Goal: Information Seeking & Learning: Learn about a topic

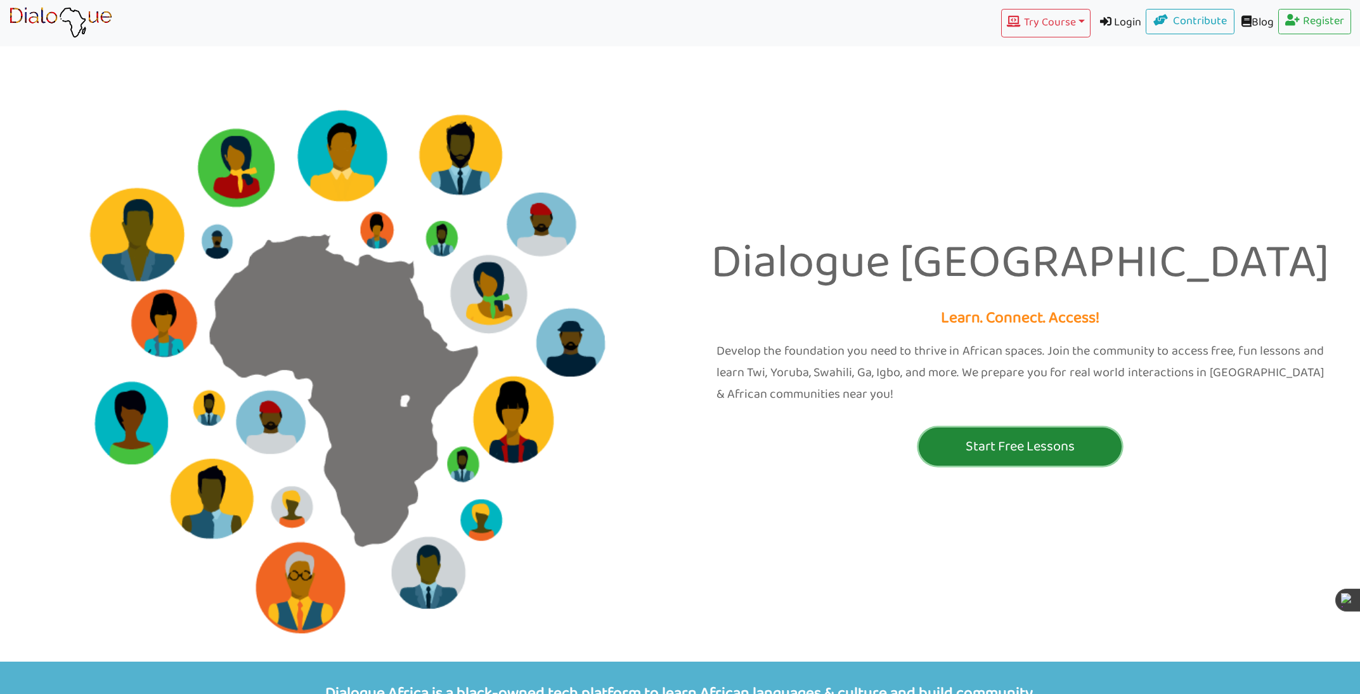
click at [1035, 440] on p "Start Free Lessons" at bounding box center [1020, 446] width 197 height 23
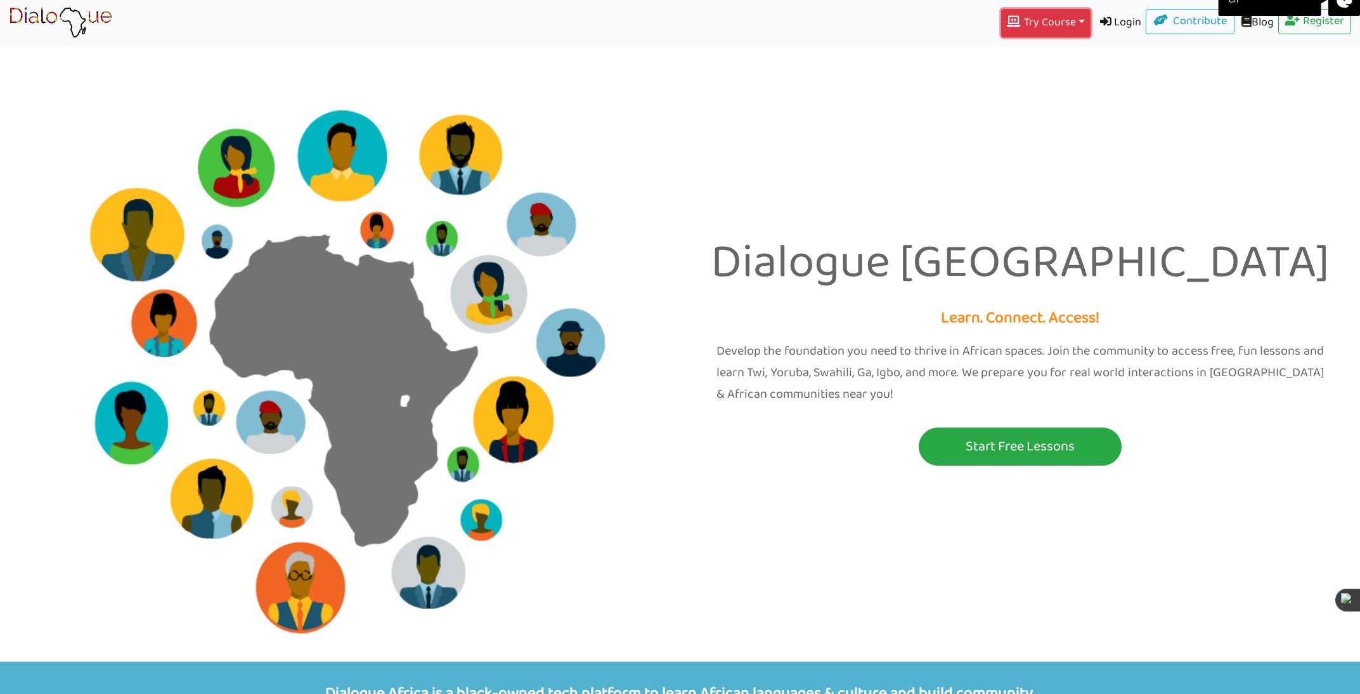
click at [1034, 23] on button "Try Course Toggle Dropdown" at bounding box center [1045, 23] width 89 height 29
click at [1029, 184] on link "IGBO" at bounding box center [1046, 186] width 88 height 24
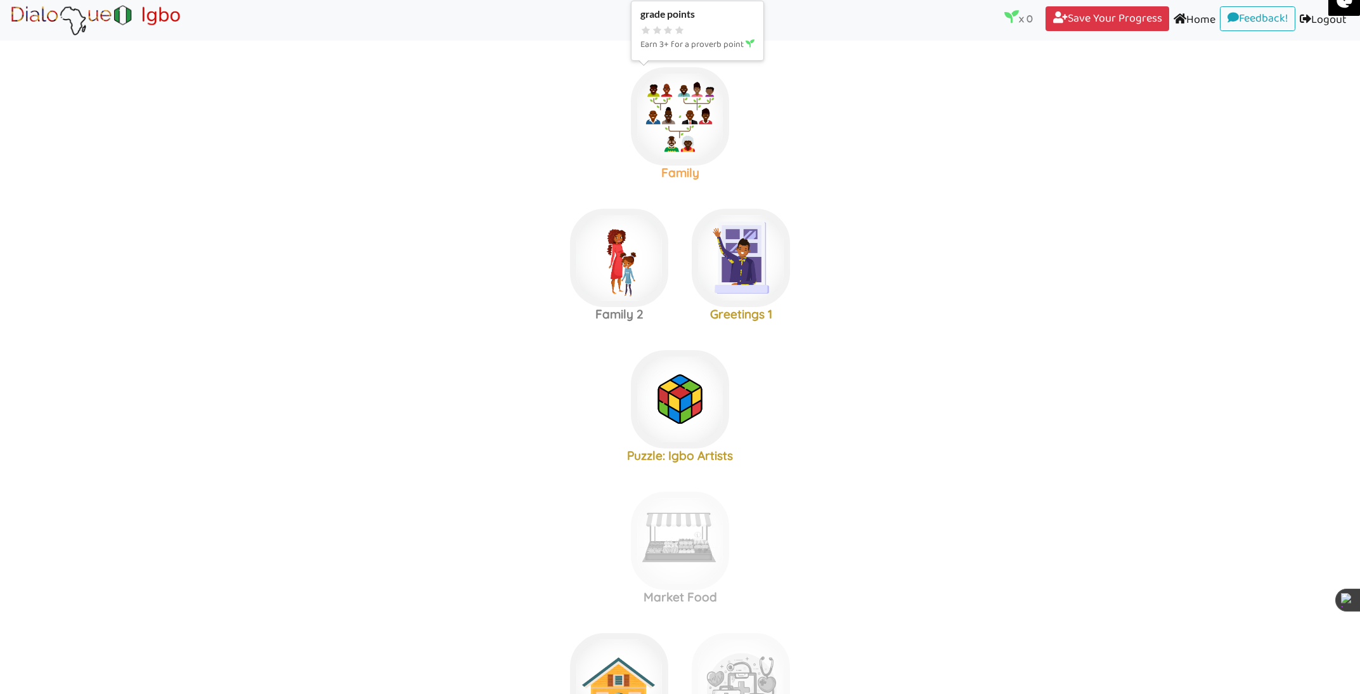
click at [687, 108] on img at bounding box center [680, 116] width 98 height 98
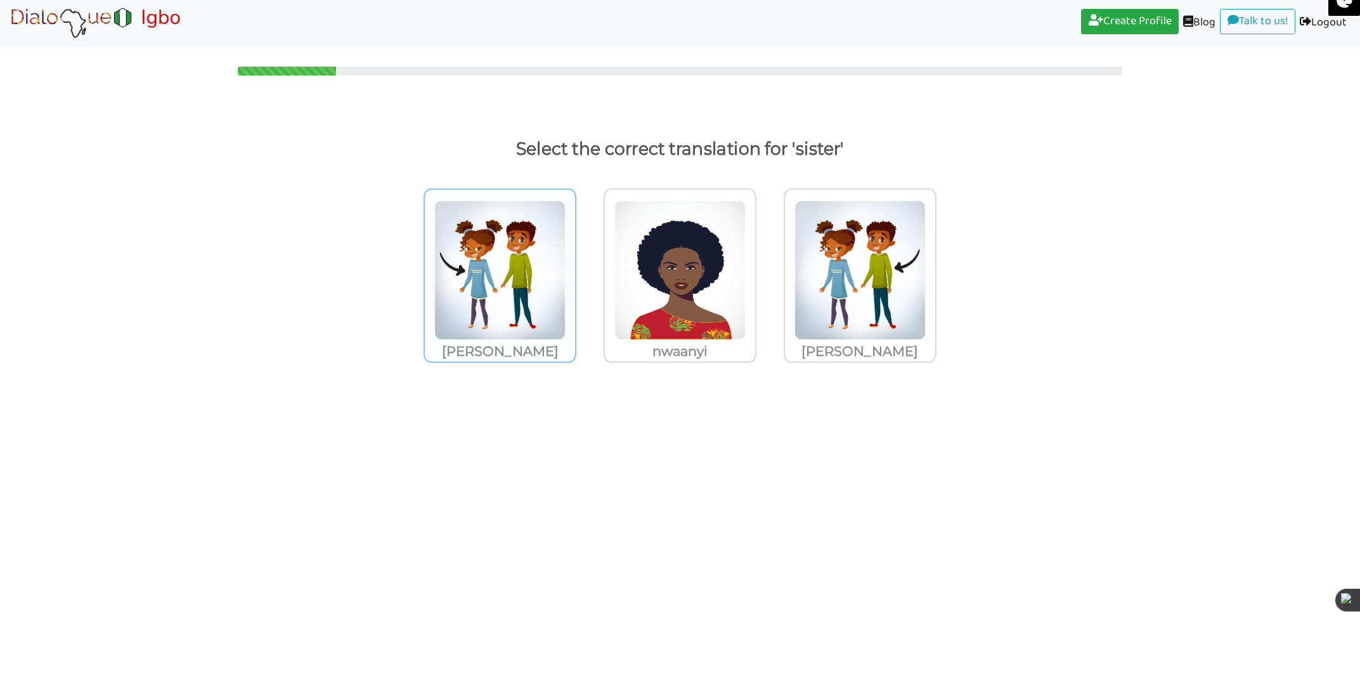
click at [508, 235] on img at bounding box center [499, 270] width 131 height 140
click at [575, 257] on input "[PERSON_NAME]" at bounding box center [580, 262] width 10 height 10
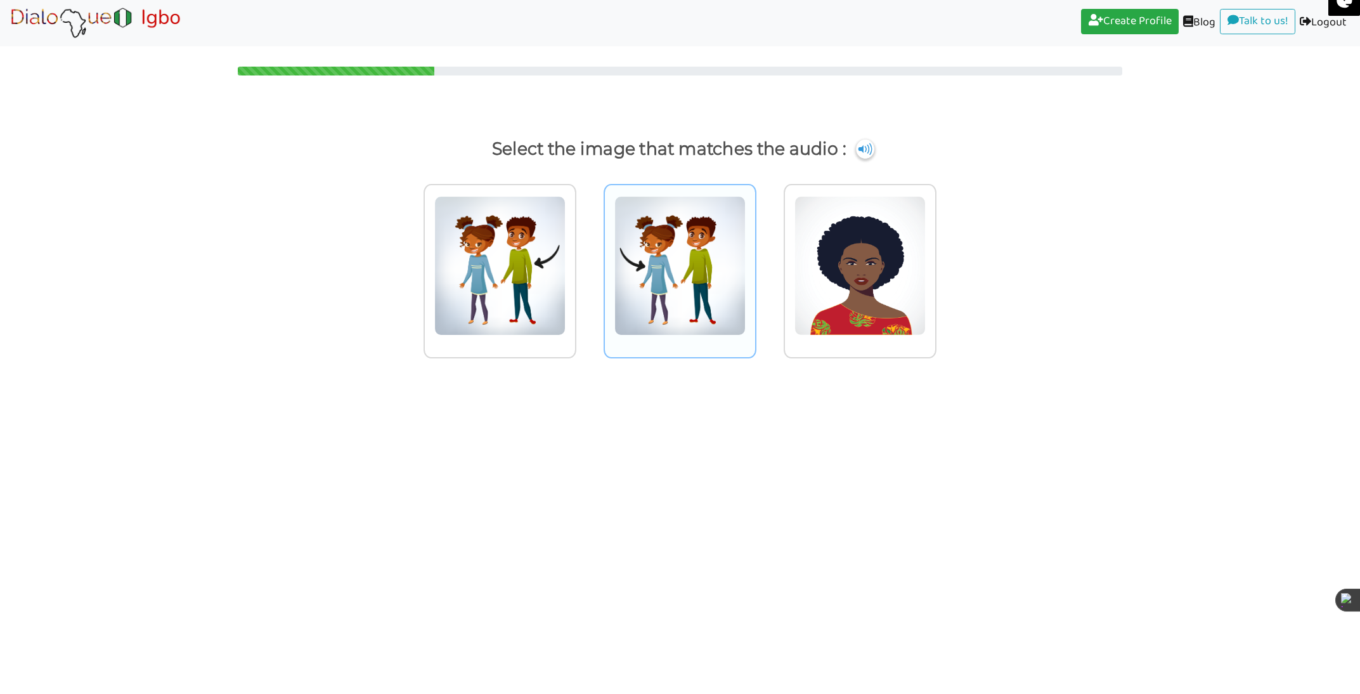
click at [656, 249] on img at bounding box center [680, 266] width 131 height 140
click at [755, 253] on input "radio" at bounding box center [760, 258] width 10 height 10
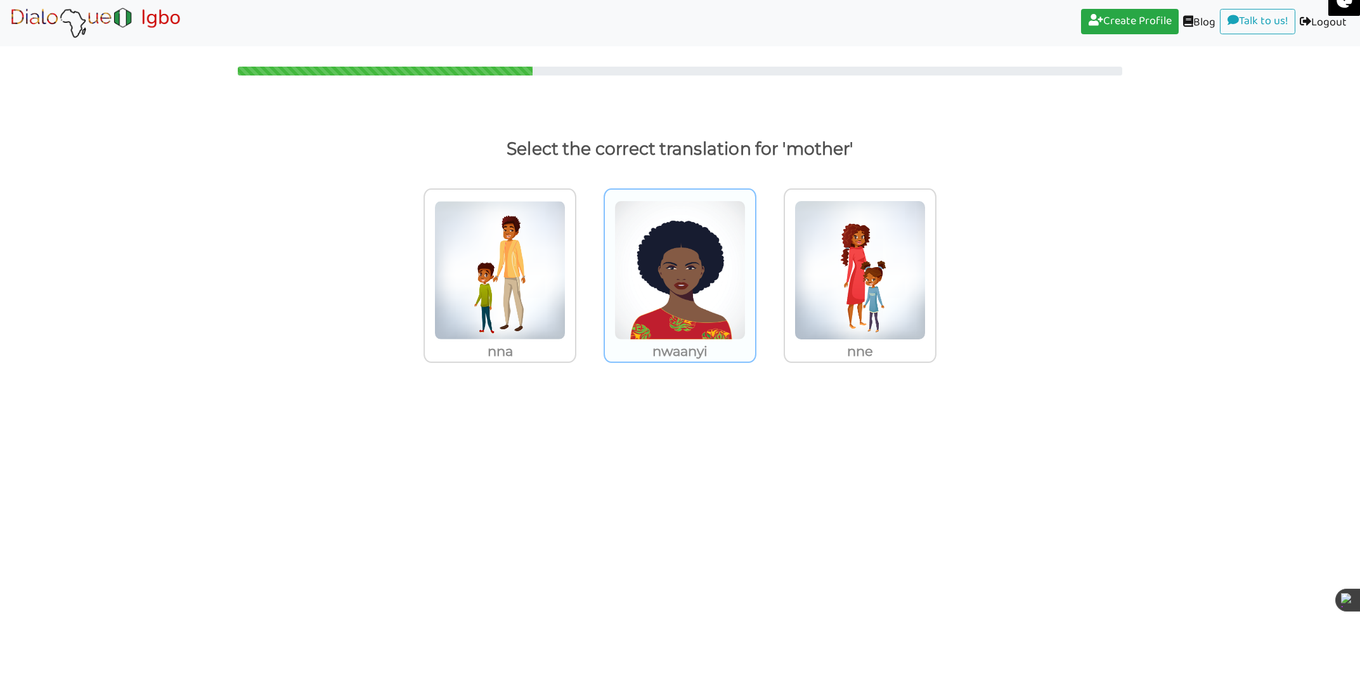
click at [653, 273] on img at bounding box center [680, 270] width 131 height 140
click at [755, 267] on input "nwaanyi" at bounding box center [760, 262] width 10 height 10
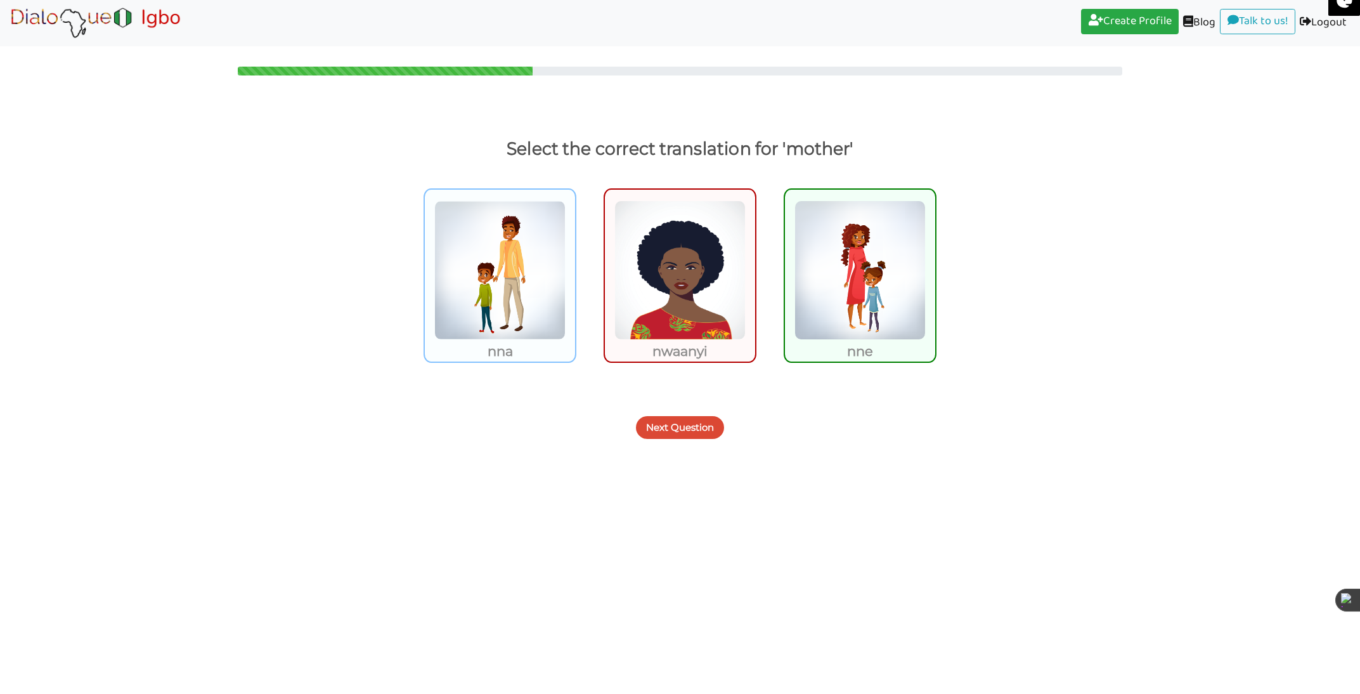
click at [488, 259] on img at bounding box center [499, 270] width 131 height 140
click at [575, 259] on input "nna" at bounding box center [580, 262] width 10 height 10
click at [499, 256] on img at bounding box center [499, 270] width 131 height 140
click at [575, 257] on input "nna" at bounding box center [580, 262] width 10 height 10
radio input "true"
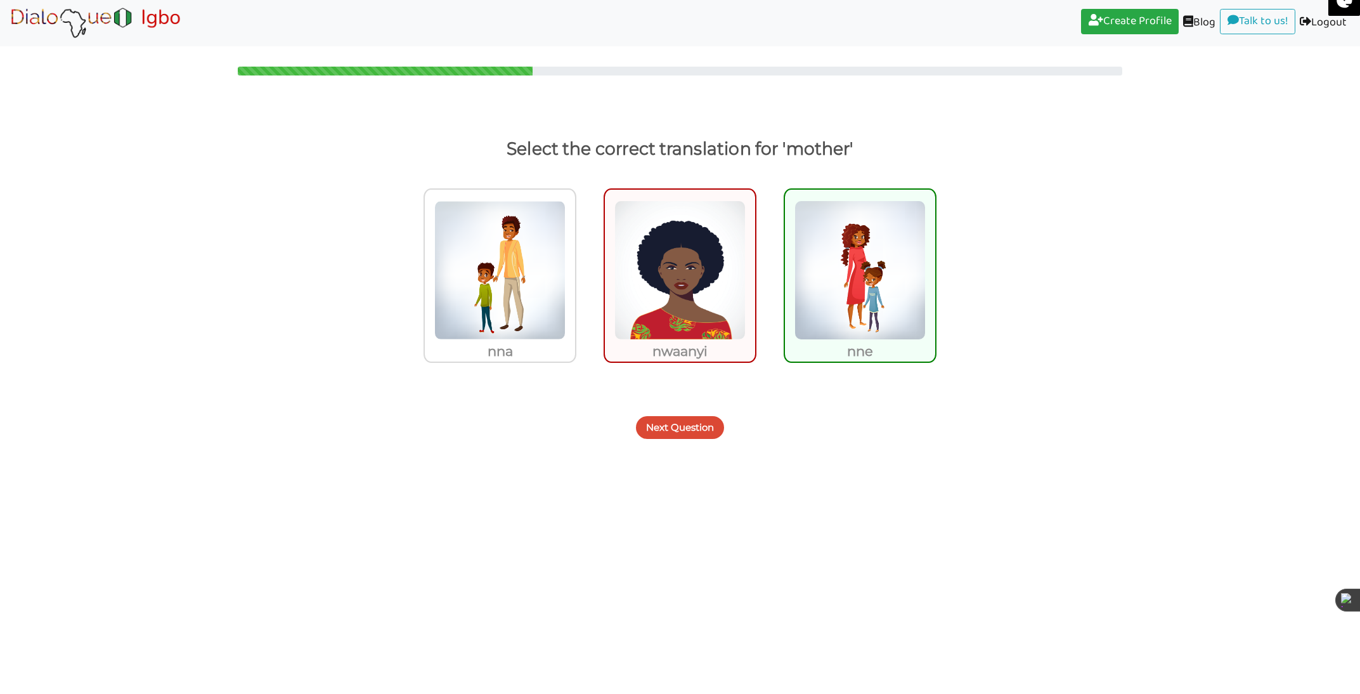
click at [870, 337] on img at bounding box center [860, 270] width 131 height 140
click at [935, 267] on input "nne" at bounding box center [940, 262] width 10 height 10
click at [700, 424] on button "Next Question" at bounding box center [680, 427] width 88 height 23
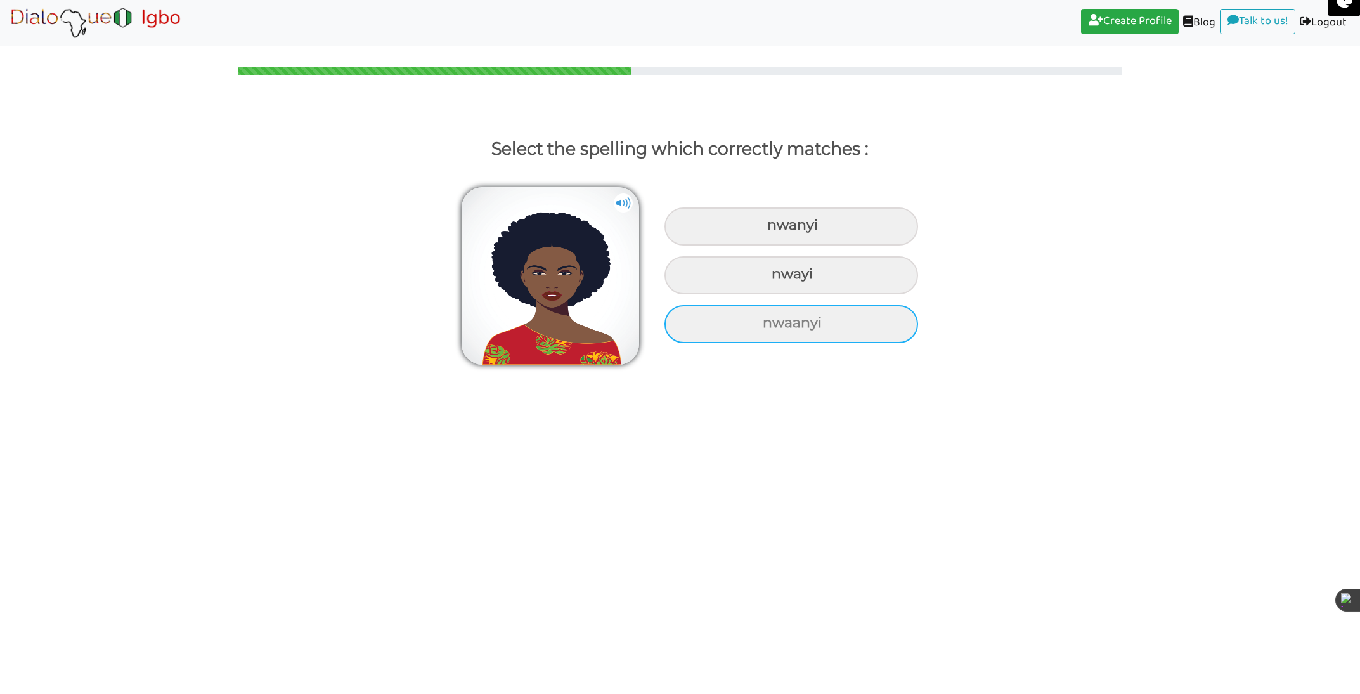
click at [779, 324] on div "nwaanyi" at bounding box center [792, 324] width 254 height 38
click at [769, 324] on input "nwaanyi" at bounding box center [764, 323] width 8 height 8
radio input "true"
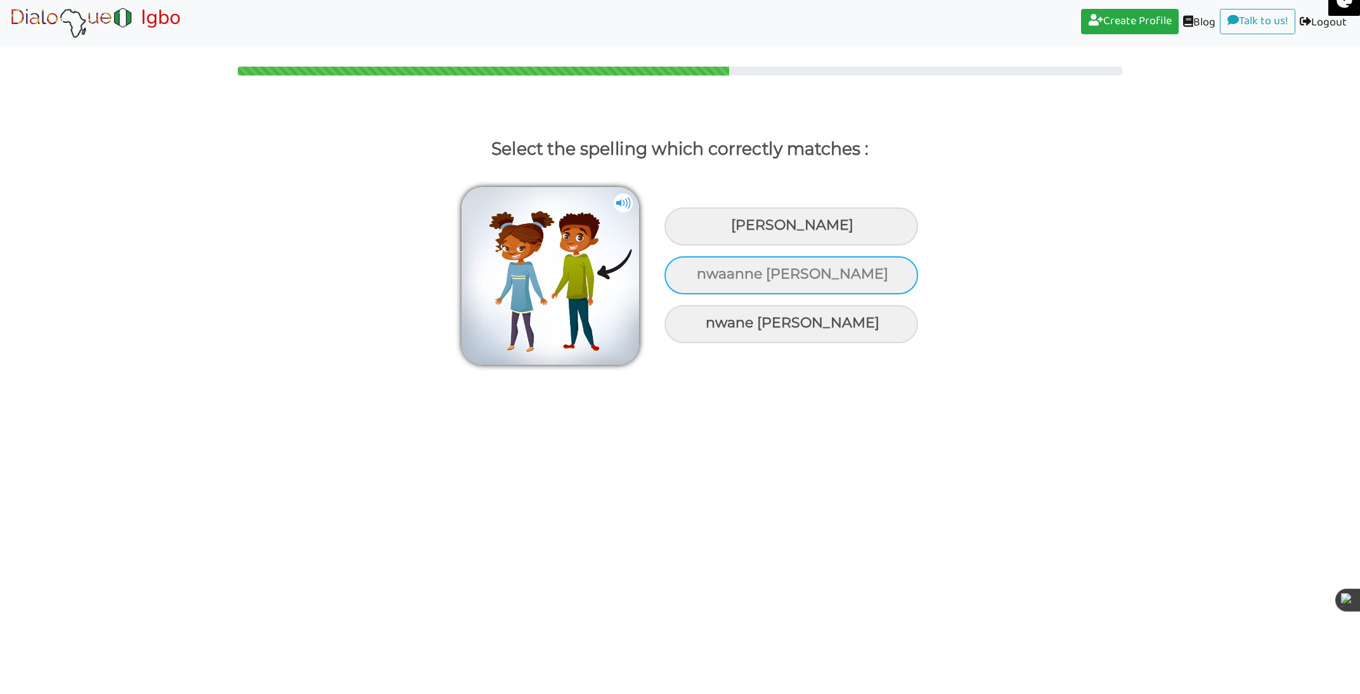
click at [783, 277] on div "nwaanne [PERSON_NAME]" at bounding box center [792, 275] width 254 height 38
click at [703, 277] on input "nwaanne [PERSON_NAME]" at bounding box center [698, 274] width 8 height 8
radio input "true"
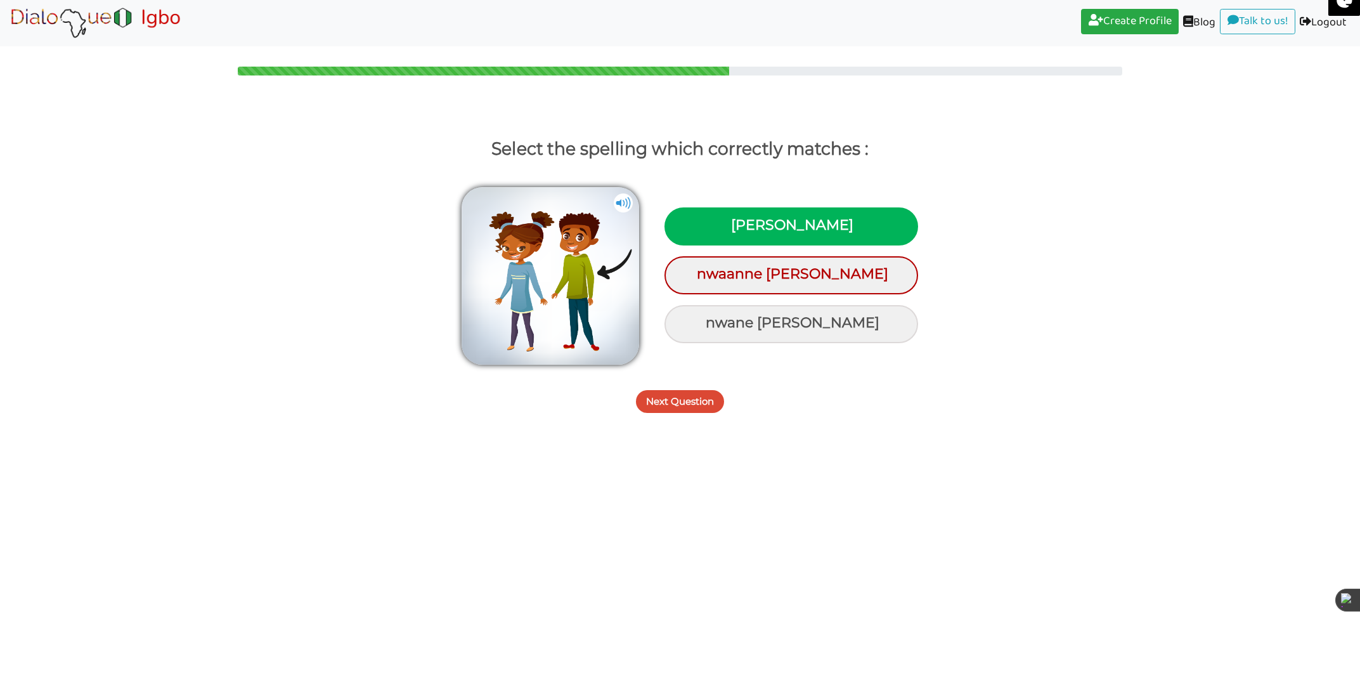
click at [760, 235] on div "[PERSON_NAME]" at bounding box center [792, 226] width 254 height 38
click at [737, 230] on input "[PERSON_NAME]" at bounding box center [733, 225] width 8 height 8
radio input "true"
click at [693, 401] on button "Next Question" at bounding box center [680, 401] width 88 height 23
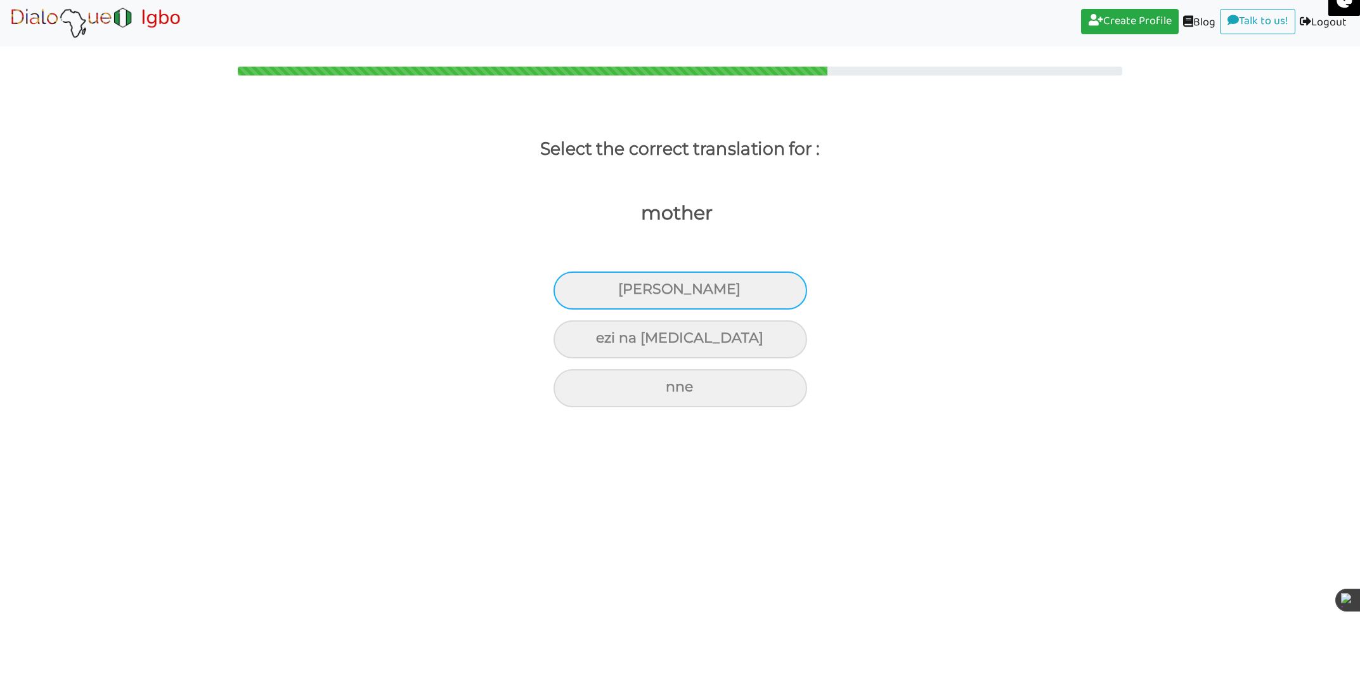
click at [715, 294] on div "[PERSON_NAME]" at bounding box center [681, 290] width 254 height 38
click at [628, 294] on input "[PERSON_NAME]" at bounding box center [624, 289] width 8 height 8
radio input "true"
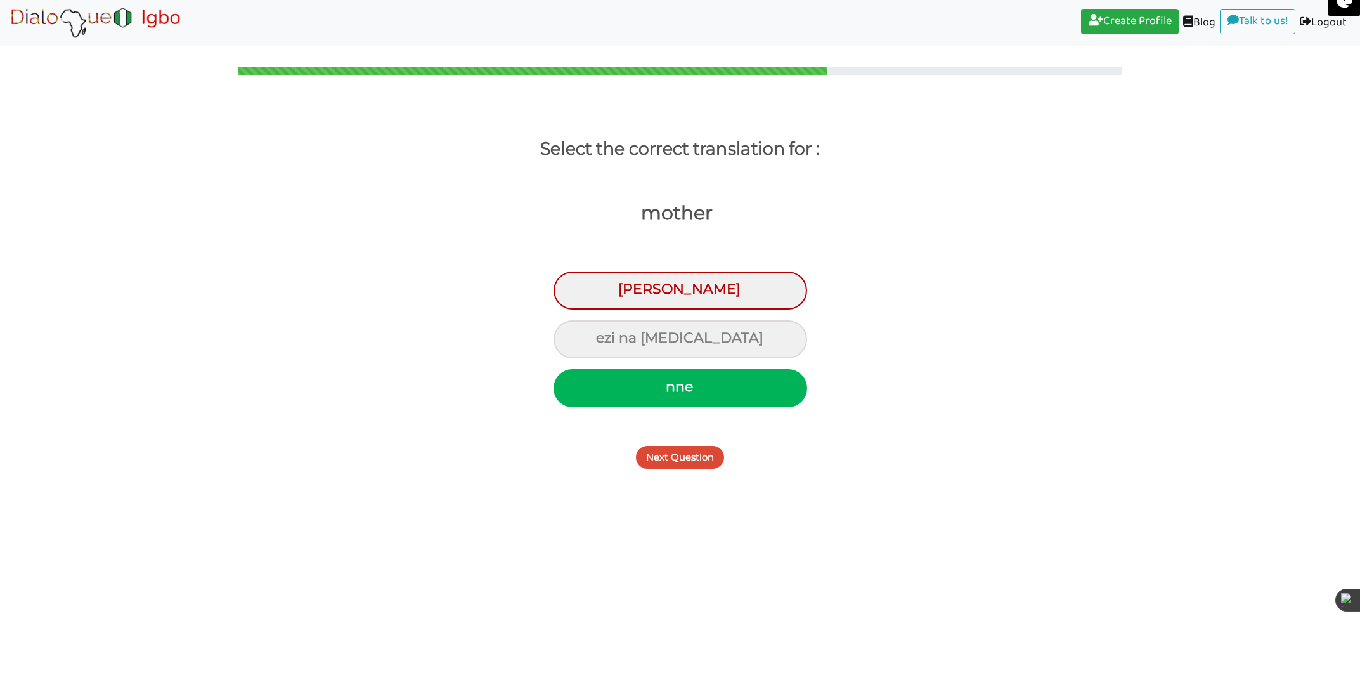
drag, startPoint x: 684, startPoint y: 458, endPoint x: 745, endPoint y: 462, distance: 61.0
click at [685, 458] on button "Next Question" at bounding box center [680, 457] width 88 height 23
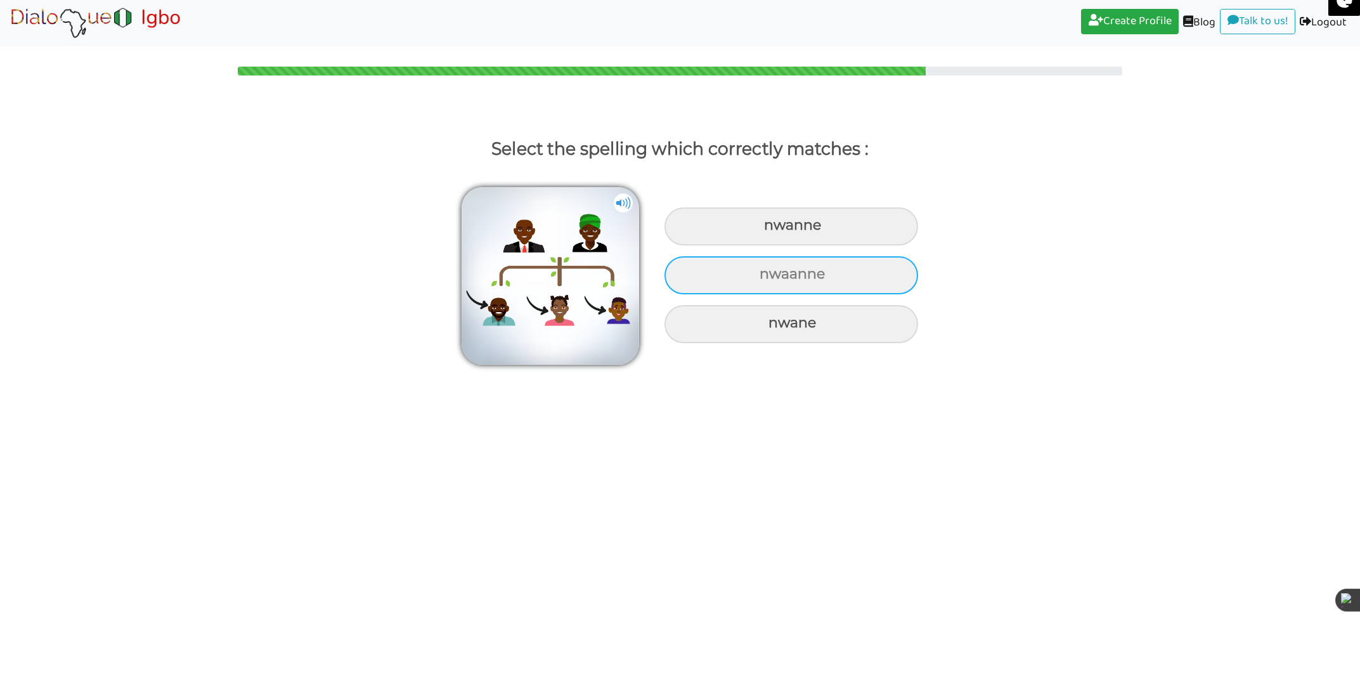
drag, startPoint x: 806, startPoint y: 271, endPoint x: 866, endPoint y: 285, distance: 61.2
click at [807, 271] on div "nwaanne" at bounding box center [792, 275] width 254 height 38
click at [765, 271] on input "nwaanne" at bounding box center [761, 274] width 8 height 8
radio input "true"
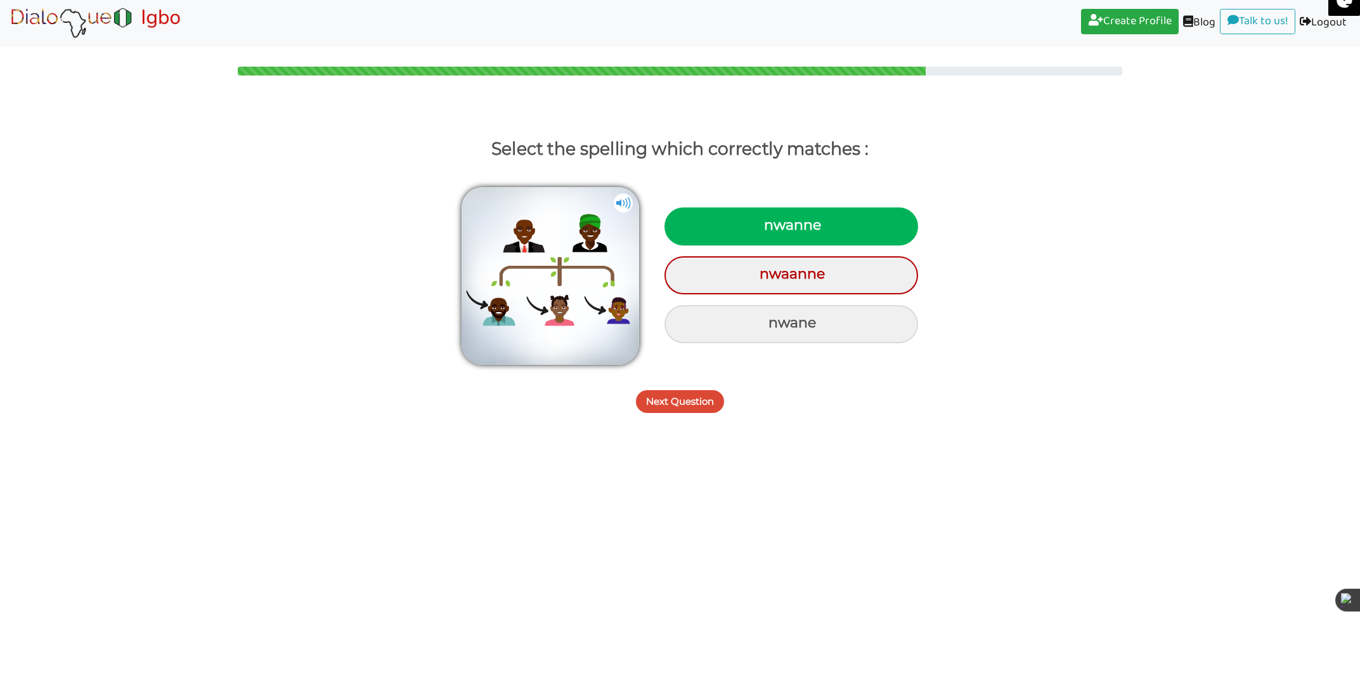
drag, startPoint x: 777, startPoint y: 227, endPoint x: 794, endPoint y: 233, distance: 18.3
click at [777, 227] on div "nwanne" at bounding box center [792, 226] width 254 height 38
click at [770, 227] on input "nwanne" at bounding box center [766, 225] width 8 height 8
radio input "true"
drag, startPoint x: 680, startPoint y: 404, endPoint x: 707, endPoint y: 408, distance: 27.5
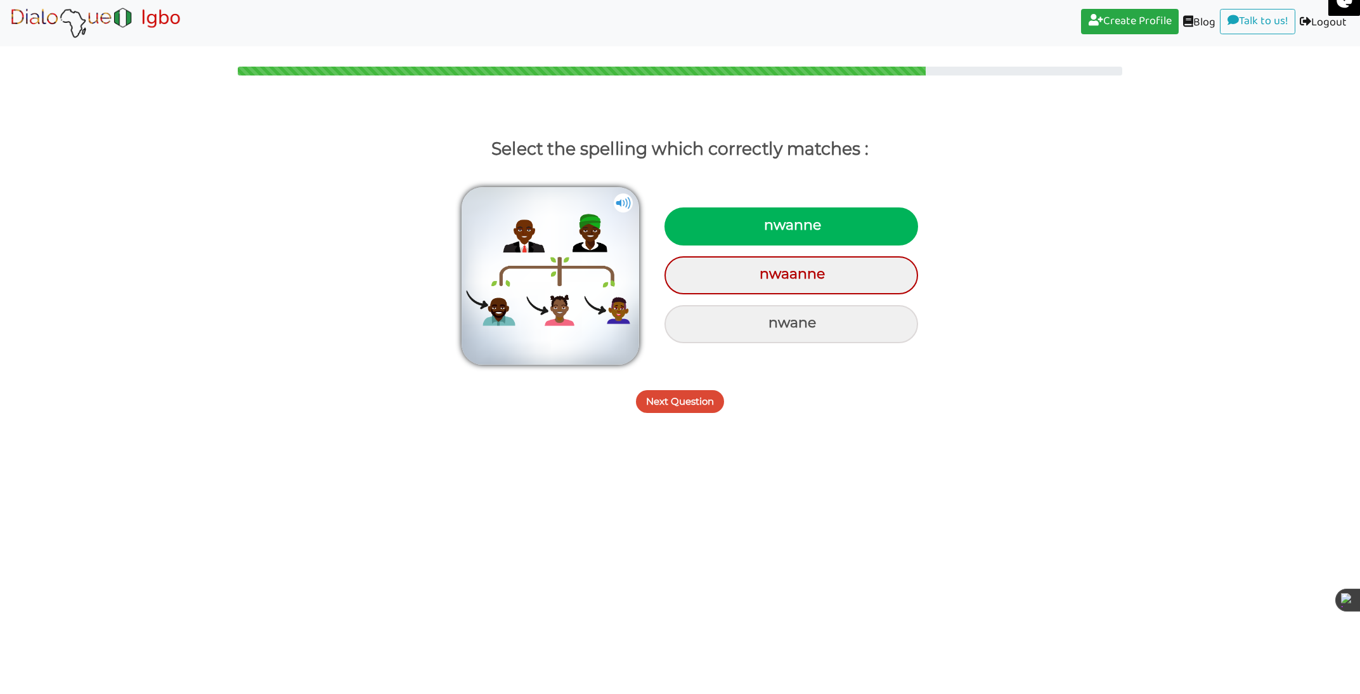
click at [681, 404] on button "Next Question" at bounding box center [680, 401] width 88 height 23
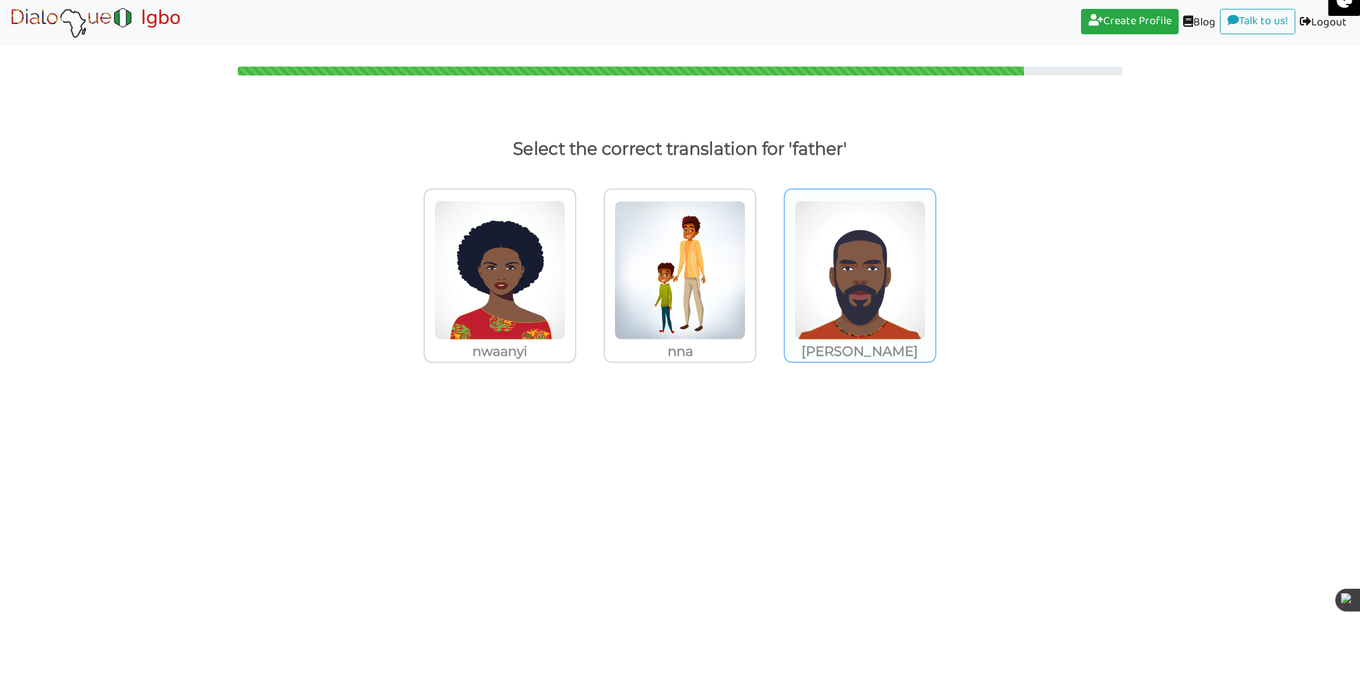
click at [857, 316] on img at bounding box center [860, 270] width 131 height 140
click at [935, 267] on input "[PERSON_NAME]" at bounding box center [940, 262] width 10 height 10
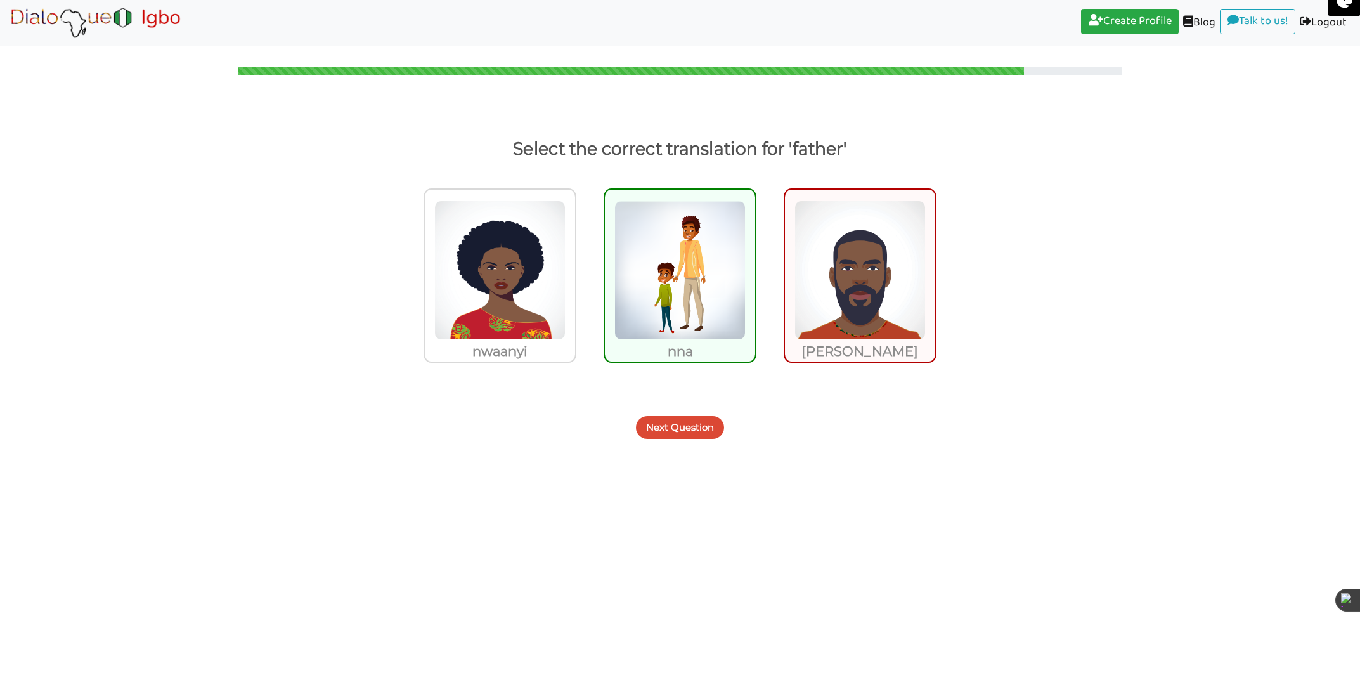
click at [694, 304] on img at bounding box center [680, 270] width 131 height 140
click at [755, 267] on input "nna" at bounding box center [760, 262] width 10 height 10
drag, startPoint x: 672, startPoint y: 427, endPoint x: 684, endPoint y: 428, distance: 12.1
click at [672, 427] on button "Next Question" at bounding box center [680, 427] width 88 height 23
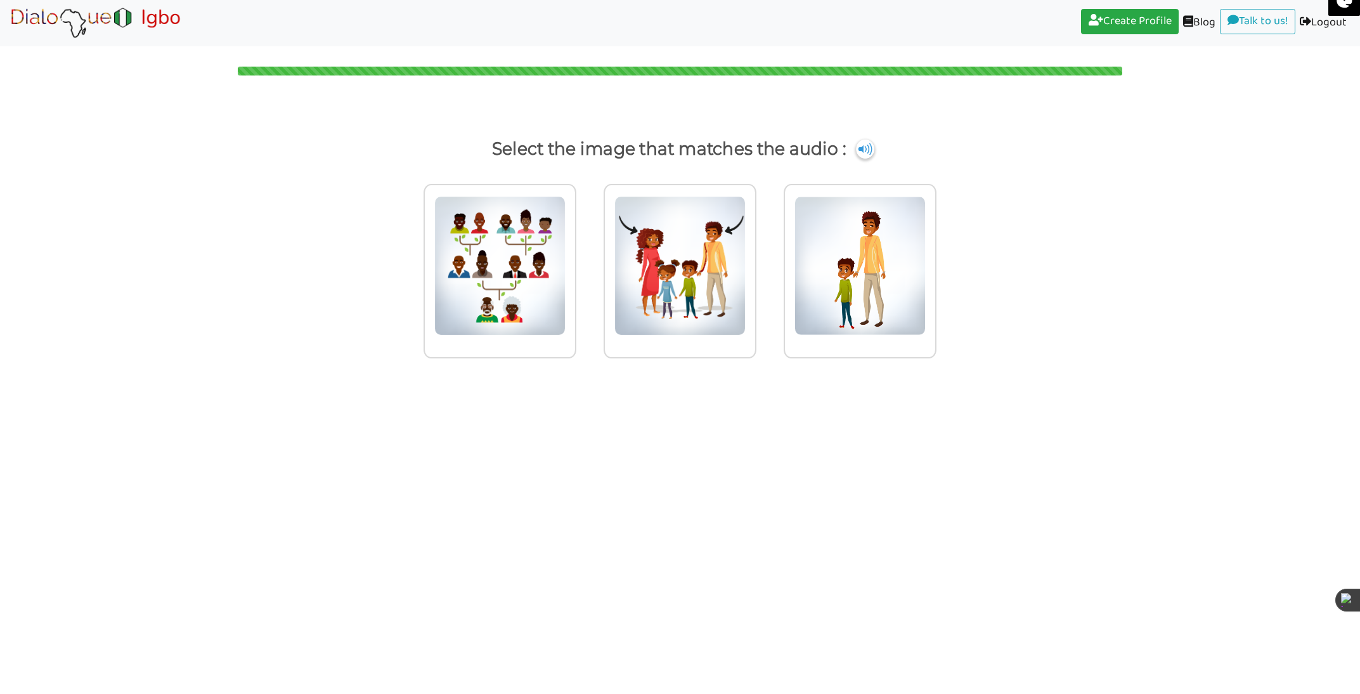
drag, startPoint x: 885, startPoint y: 291, endPoint x: 975, endPoint y: 392, distance: 134.8
click at [885, 291] on img at bounding box center [860, 266] width 131 height 140
click at [935, 263] on input "radio" at bounding box center [940, 258] width 10 height 10
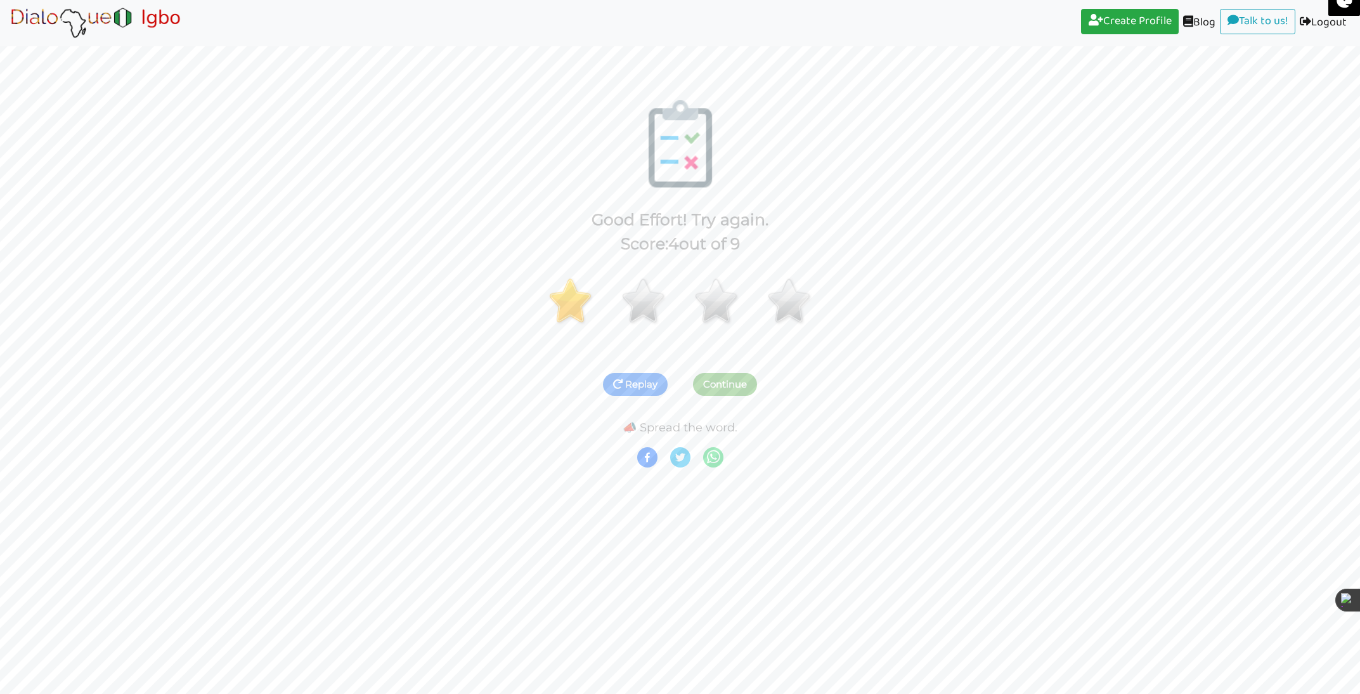
click at [622, 379] on icon "button" at bounding box center [618, 384] width 10 height 10
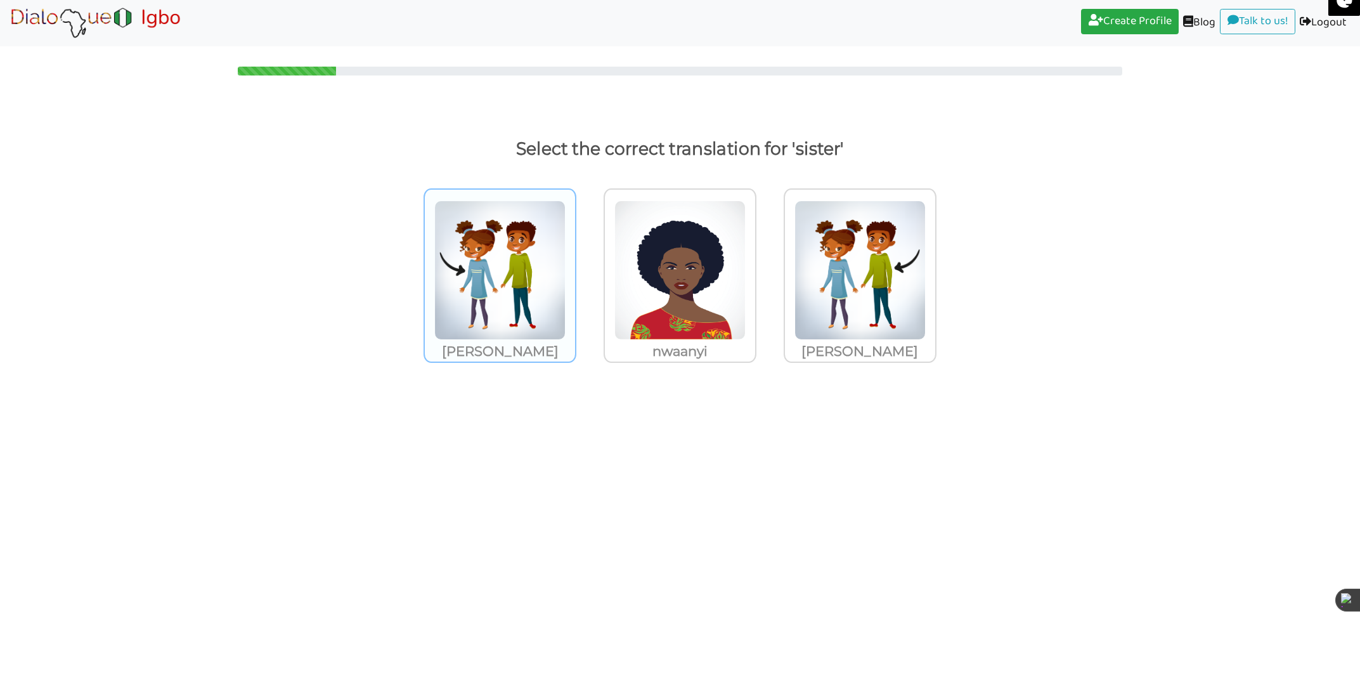
click at [521, 299] on img at bounding box center [499, 270] width 131 height 140
click at [575, 267] on input "[PERSON_NAME]" at bounding box center [580, 262] width 10 height 10
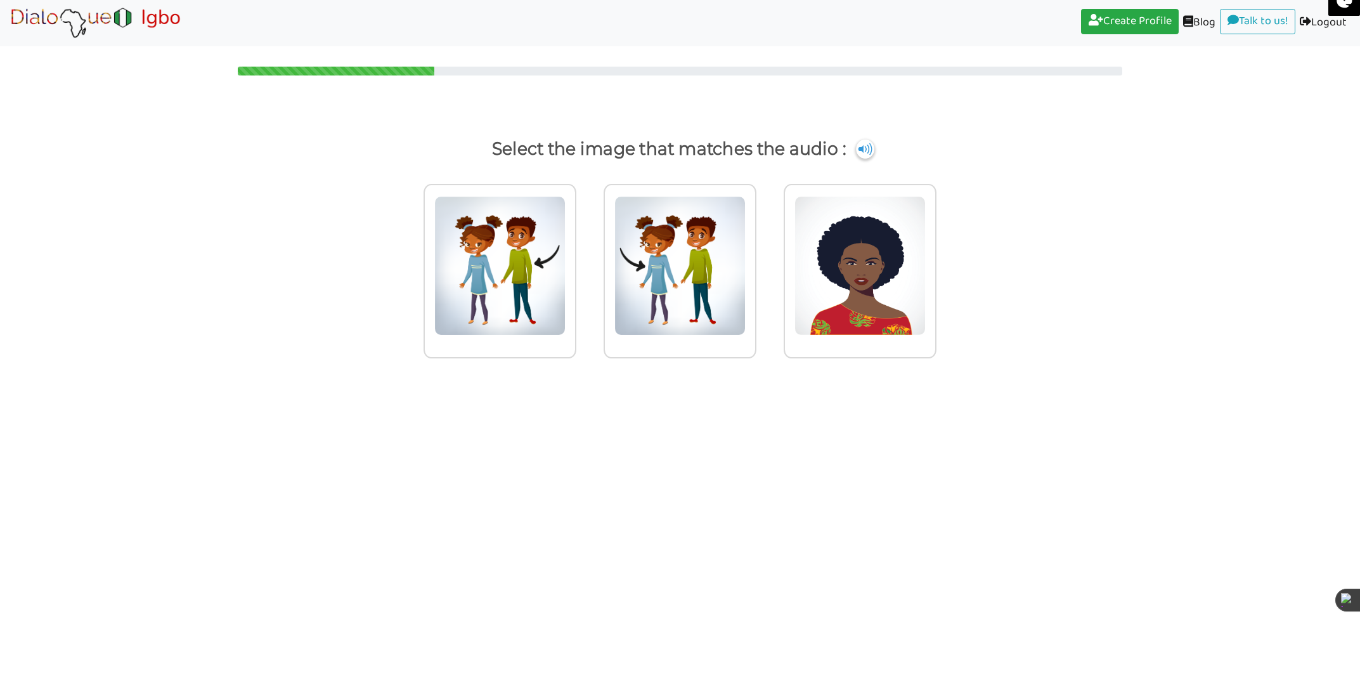
drag, startPoint x: 672, startPoint y: 301, endPoint x: 648, endPoint y: 362, distance: 65.7
click at [672, 301] on img at bounding box center [680, 266] width 131 height 140
click at [755, 263] on input "radio" at bounding box center [760, 258] width 10 height 10
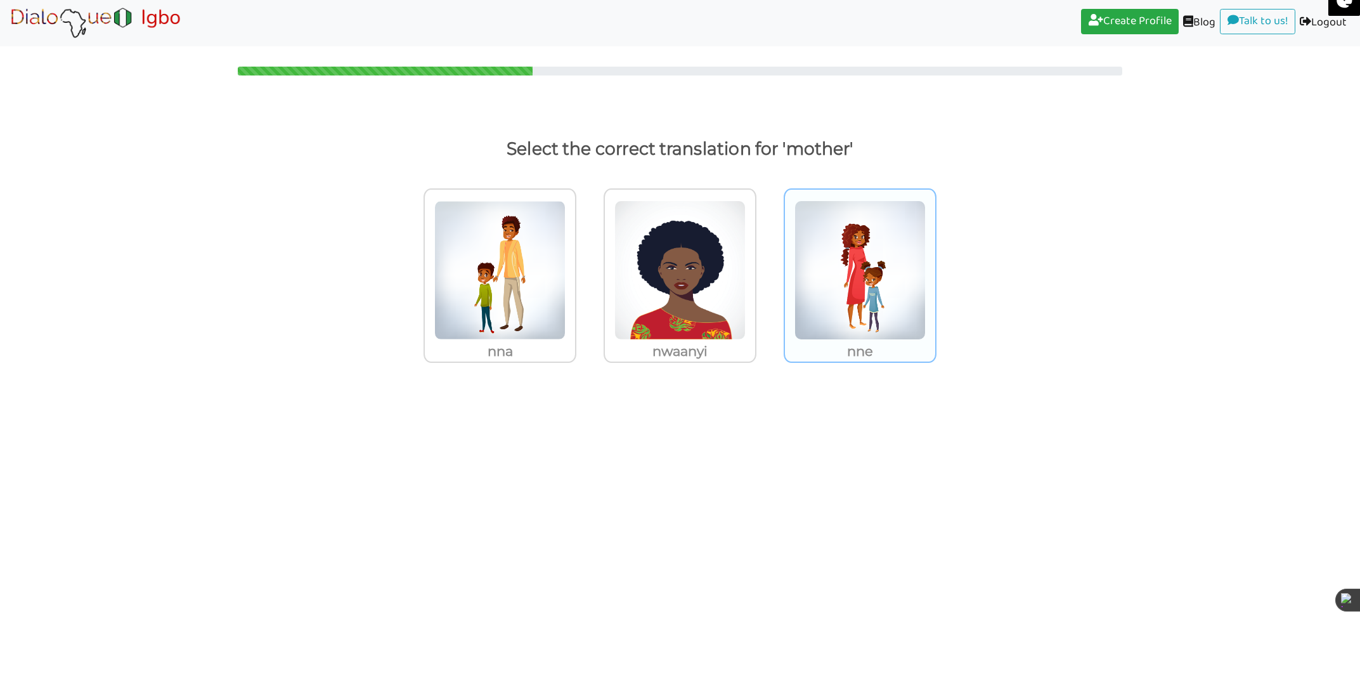
click at [819, 330] on img at bounding box center [860, 270] width 131 height 140
click at [935, 267] on input "nne" at bounding box center [940, 262] width 10 height 10
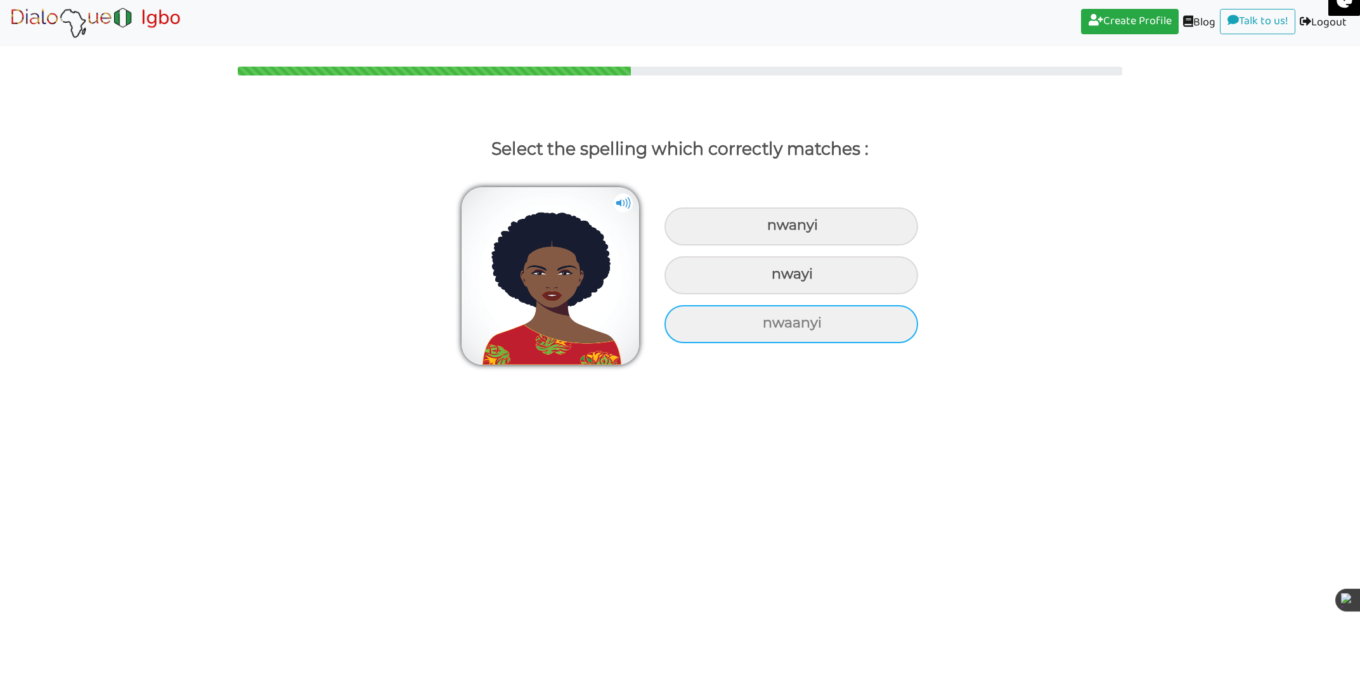
drag, startPoint x: 795, startPoint y: 322, endPoint x: 788, endPoint y: 323, distance: 7.7
click at [795, 322] on div "nwaanyi" at bounding box center [792, 324] width 254 height 38
click at [769, 322] on input "nwaanyi" at bounding box center [764, 323] width 8 height 8
radio input "true"
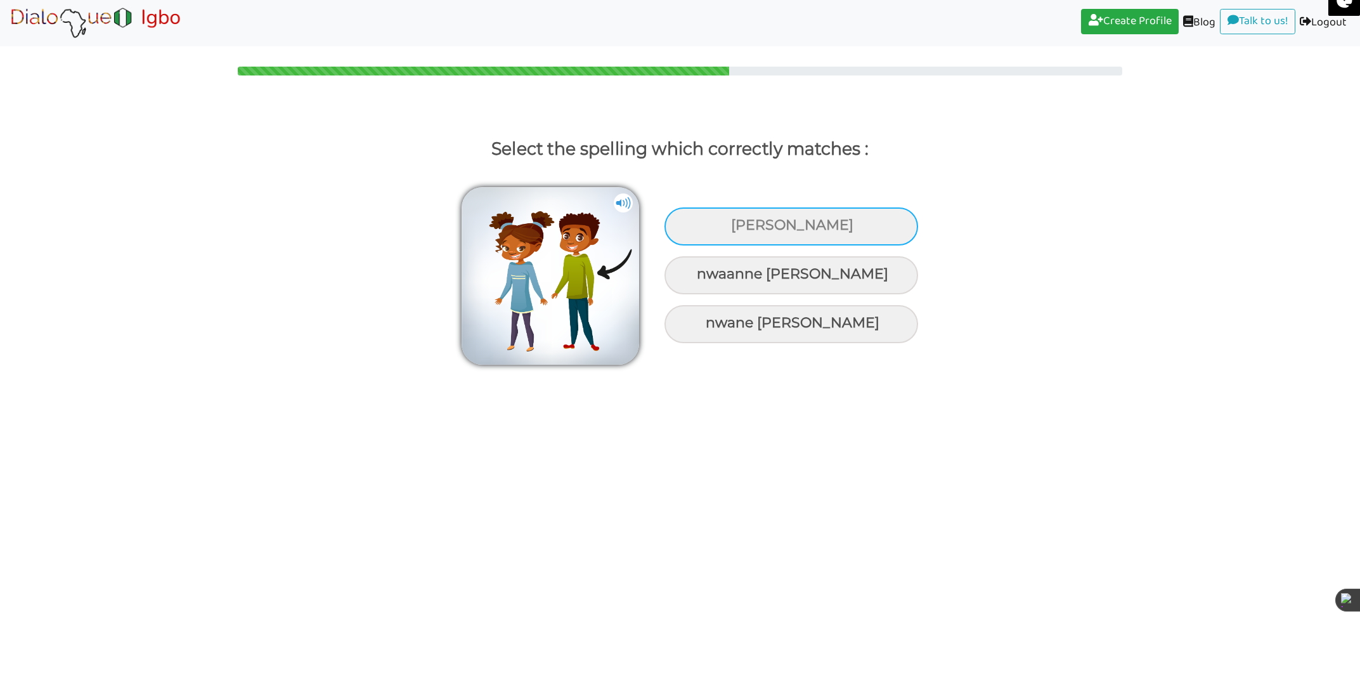
click at [764, 224] on div "[PERSON_NAME]" at bounding box center [792, 226] width 254 height 38
click at [737, 224] on input "[PERSON_NAME]" at bounding box center [733, 225] width 8 height 8
radio input "true"
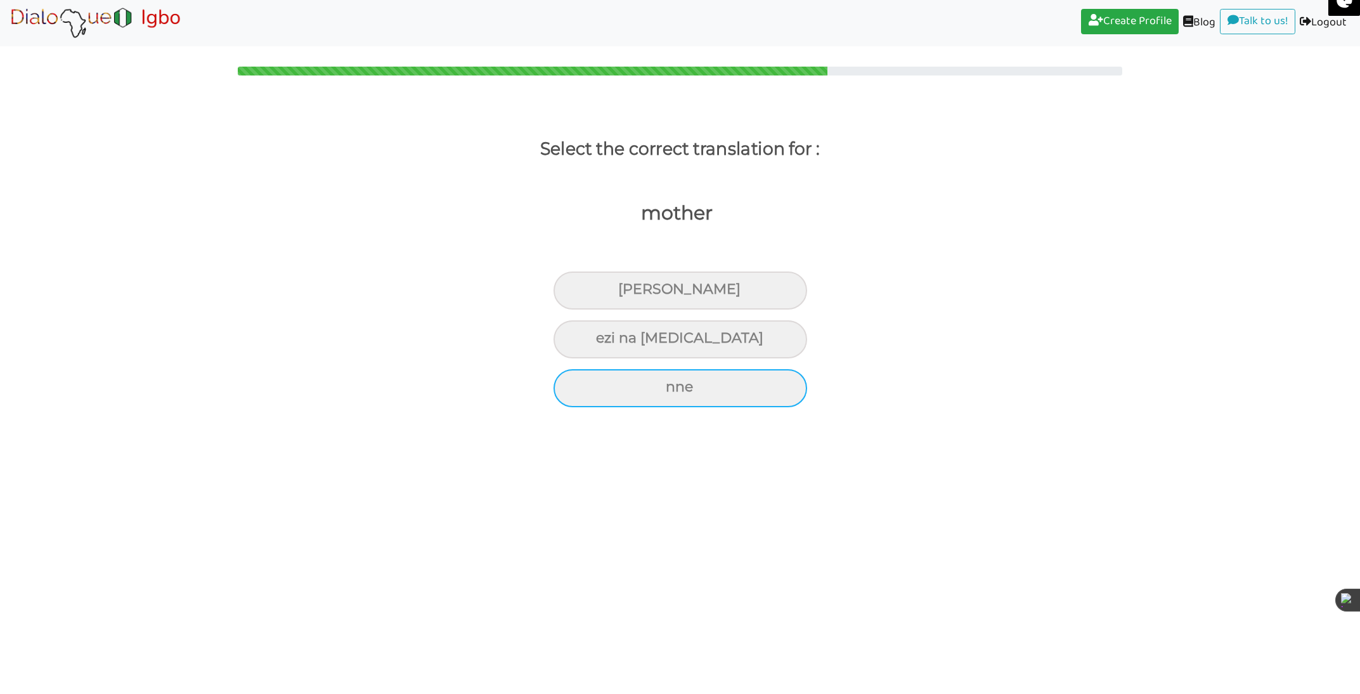
click at [688, 397] on div "nne" at bounding box center [681, 388] width 254 height 38
click at [675, 391] on input "nne" at bounding box center [671, 387] width 8 height 8
radio input "true"
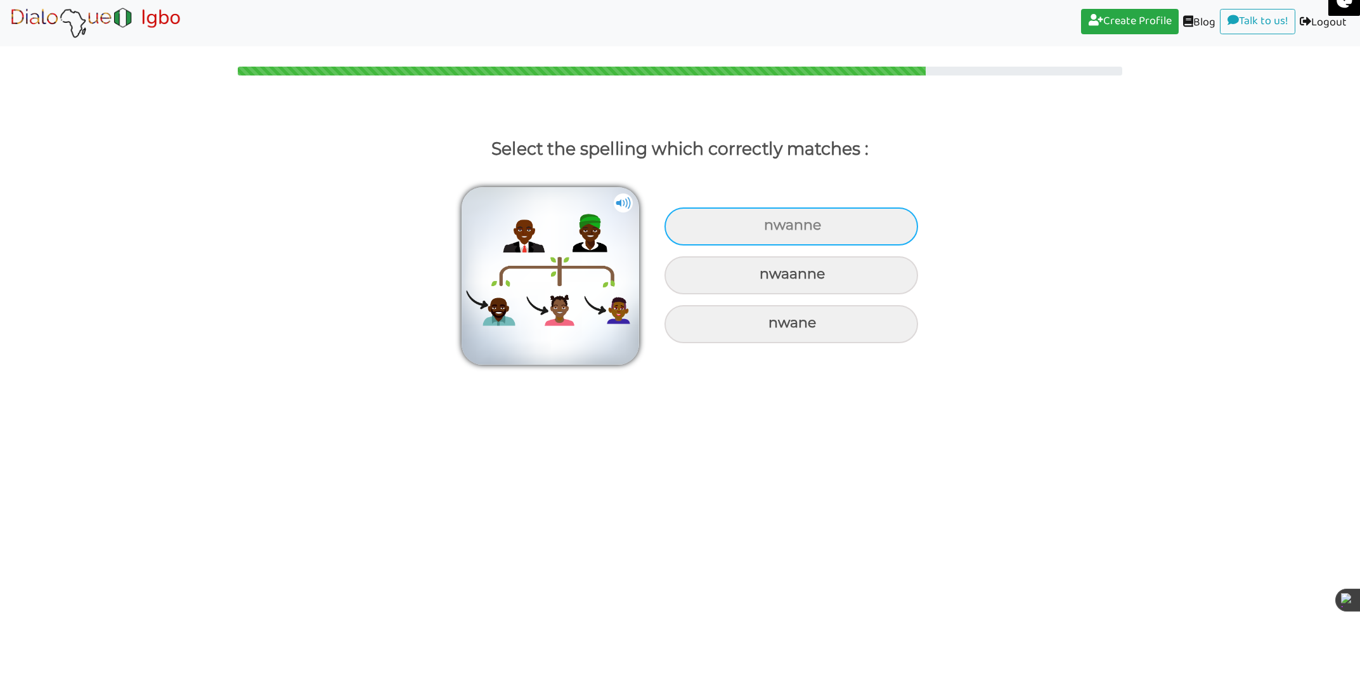
click at [779, 227] on div "nwanne" at bounding box center [792, 226] width 254 height 38
click at [770, 227] on input "nwanne" at bounding box center [766, 225] width 8 height 8
radio input "true"
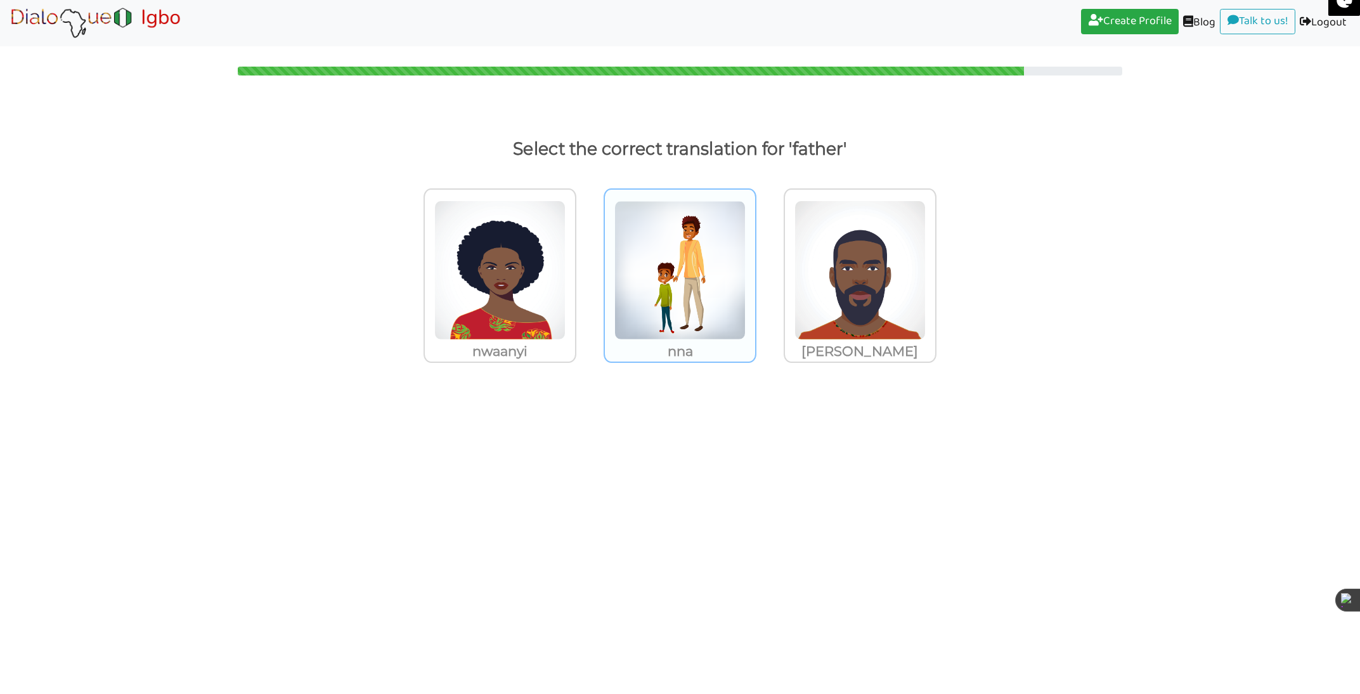
click at [703, 296] on img at bounding box center [680, 270] width 131 height 140
click at [755, 267] on input "nna" at bounding box center [760, 262] width 10 height 10
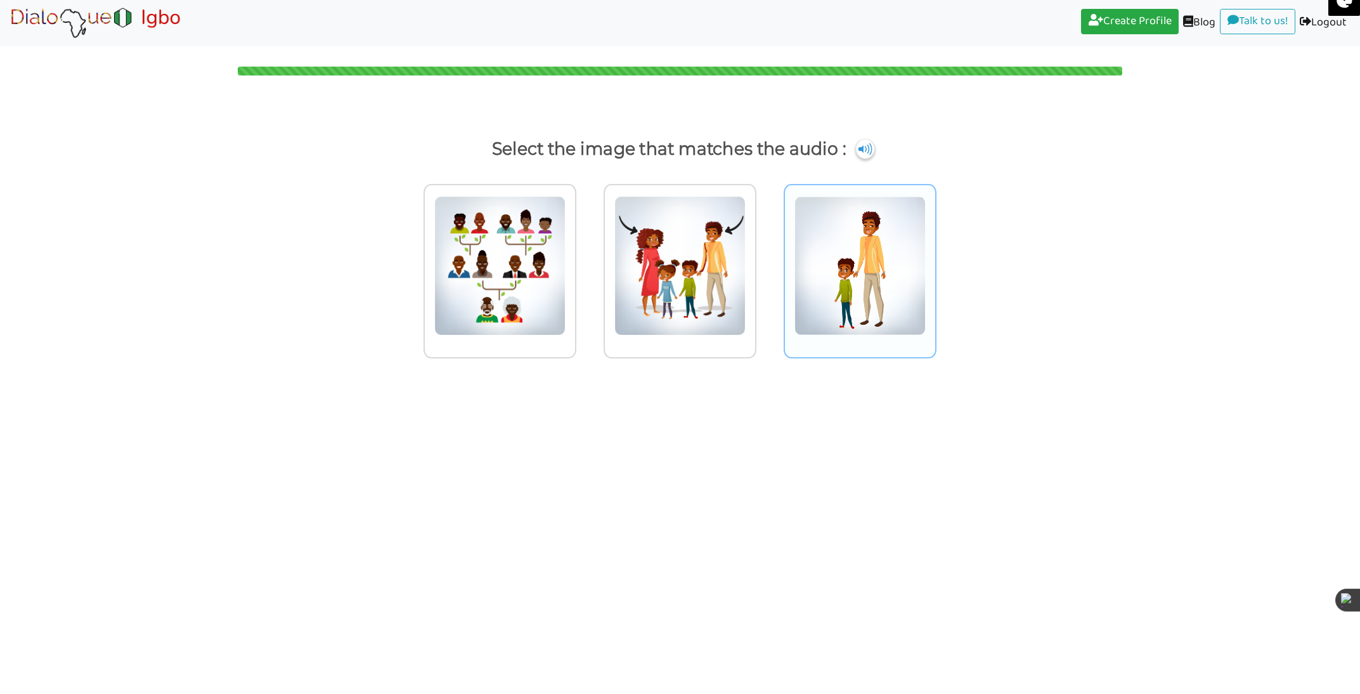
click at [862, 294] on img at bounding box center [860, 266] width 131 height 140
click at [935, 263] on input "radio" at bounding box center [940, 258] width 10 height 10
